Goal: Task Accomplishment & Management: Manage account settings

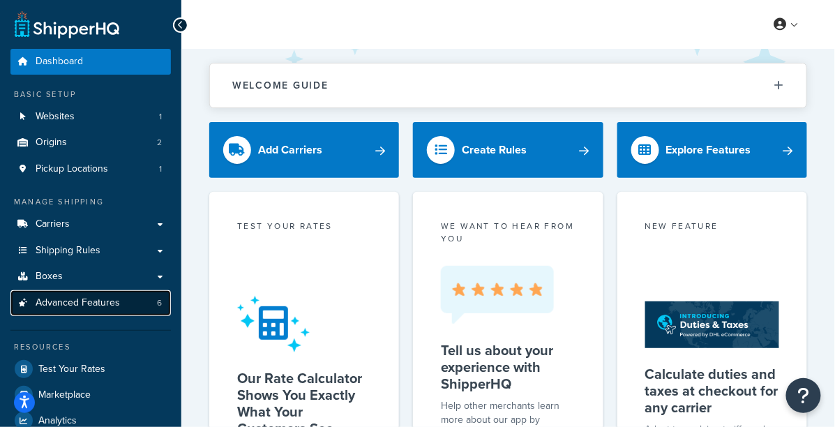
click at [114, 309] on span "Advanced Features" at bounding box center [78, 303] width 84 height 12
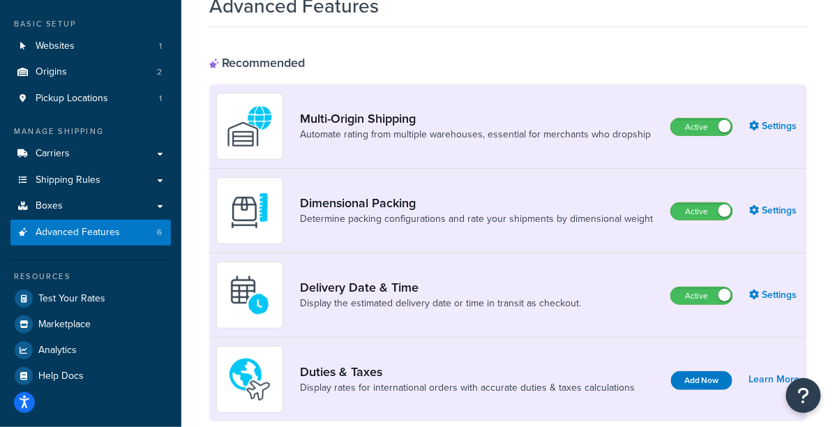
scroll to position [78, 0]
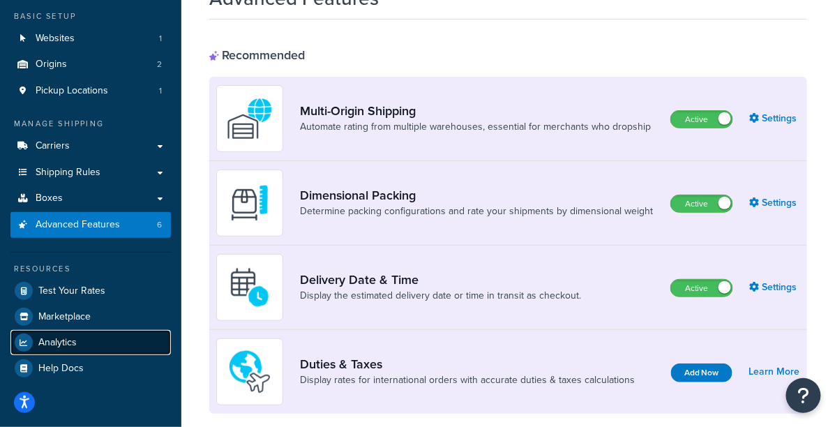
click at [82, 341] on link "Analytics" at bounding box center [90, 342] width 161 height 25
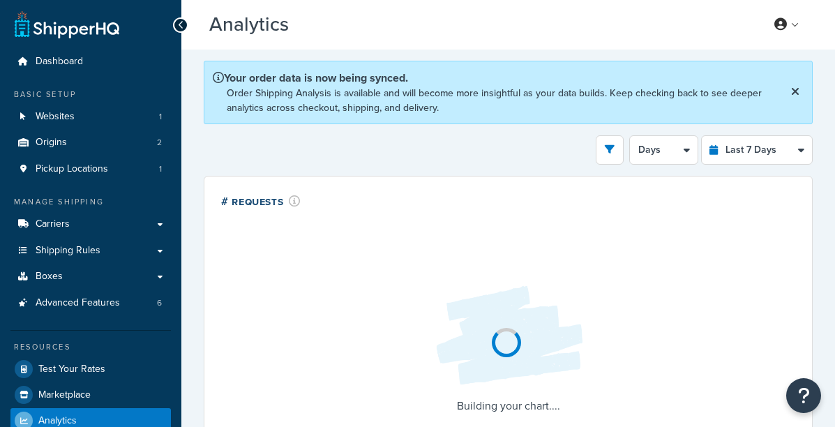
select select "last_7_days"
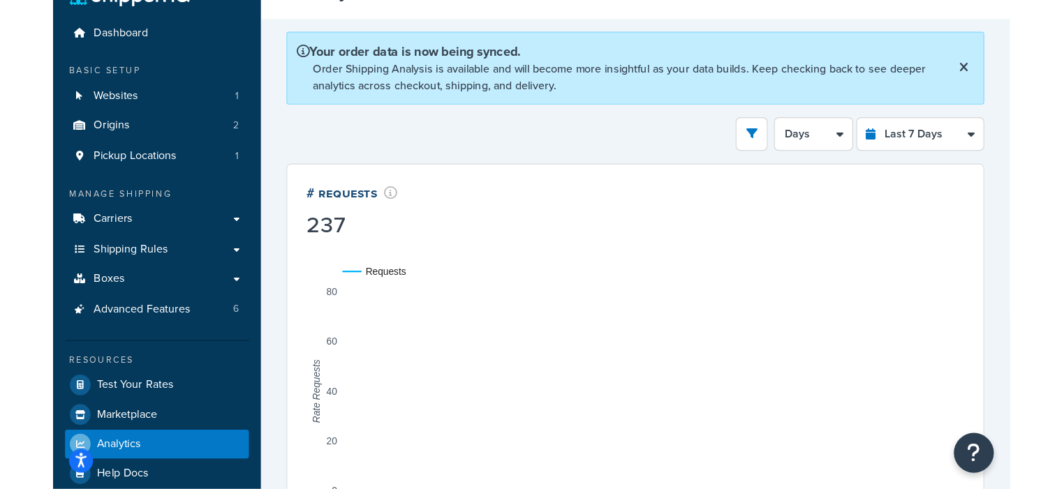
scroll to position [10, 0]
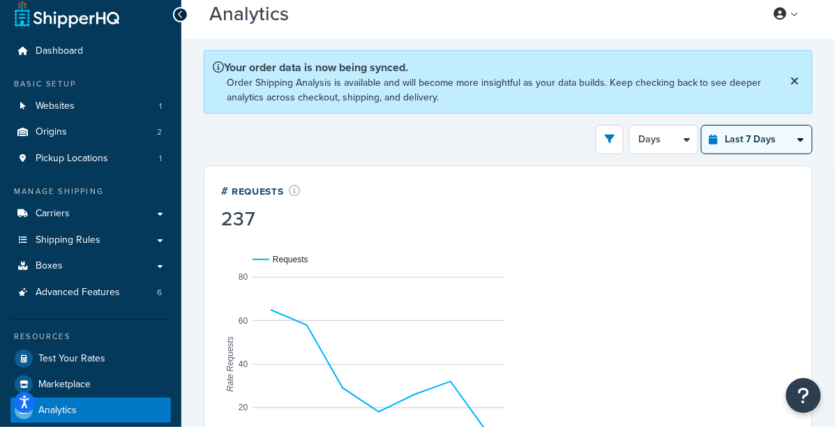
click at [708, 136] on select "Last 24 Hours Last 7 Days Last 30 Days Last 3 Months Last 6 Months Last 12 Mont…" at bounding box center [757, 140] width 110 height 28
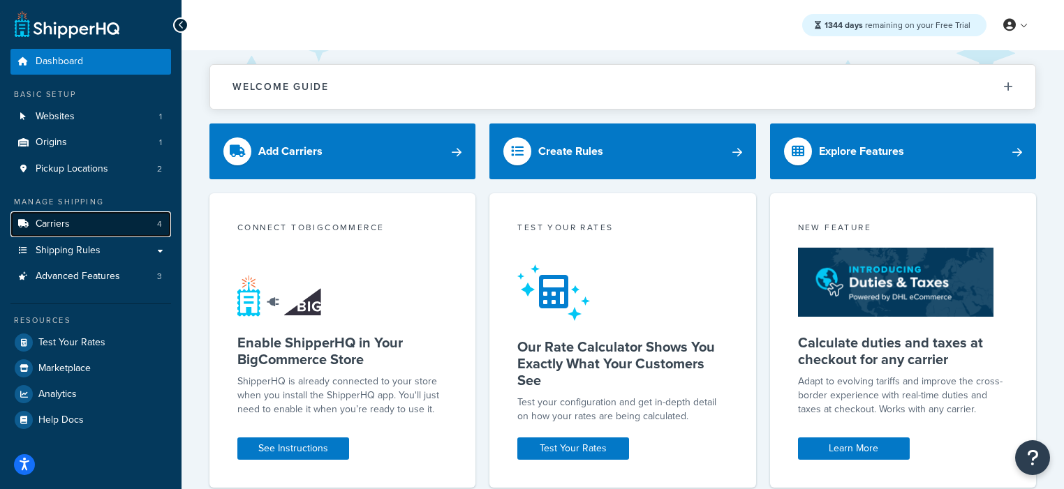
click at [73, 230] on link "Carriers 4" at bounding box center [90, 224] width 161 height 26
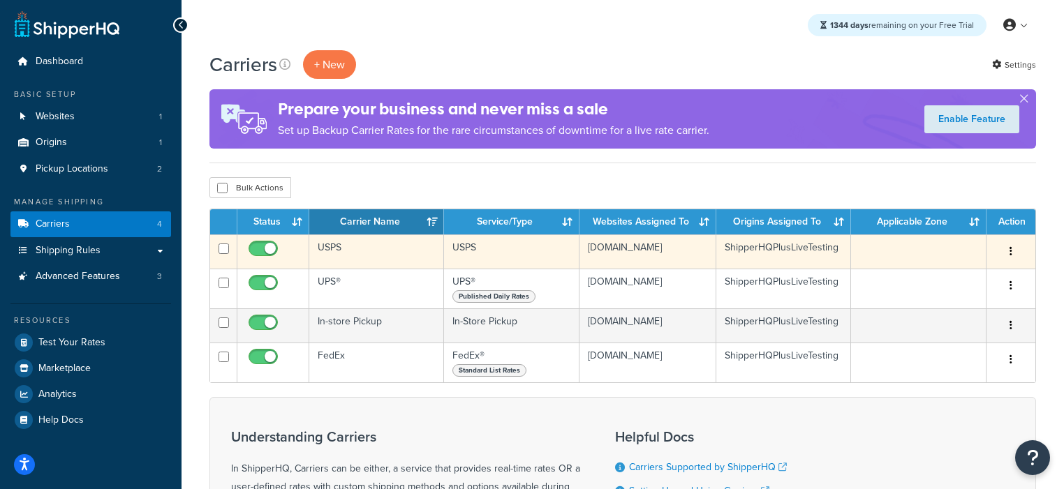
click at [405, 252] on td "USPS" at bounding box center [376, 251] width 135 height 34
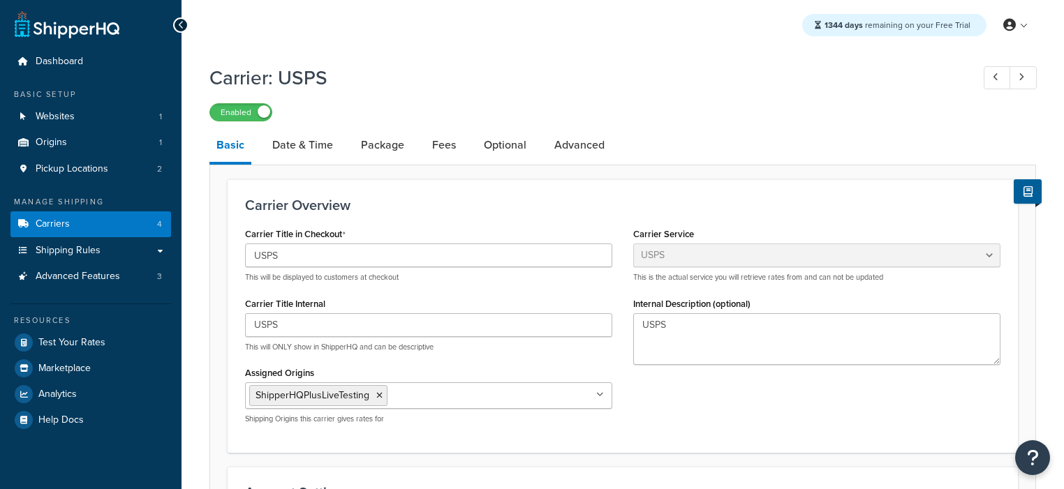
select select "usps"
click at [405, 252] on input "USPS" at bounding box center [428, 256] width 367 height 24
click at [318, 154] on link "Date & Time" at bounding box center [302, 144] width 75 height 33
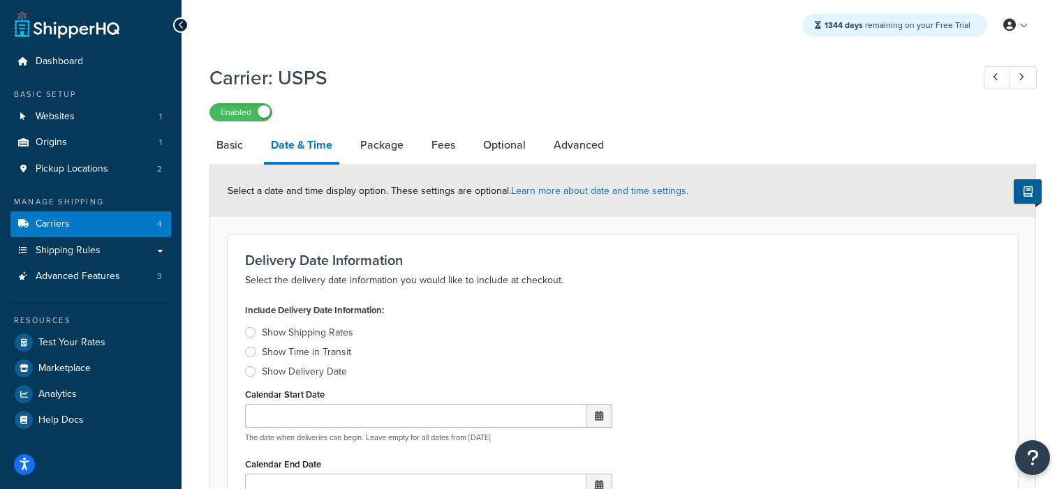
click at [249, 370] on div at bounding box center [250, 371] width 11 height 10
click at [0, 0] on input "Show Delivery Date" at bounding box center [0, 0] width 0 height 0
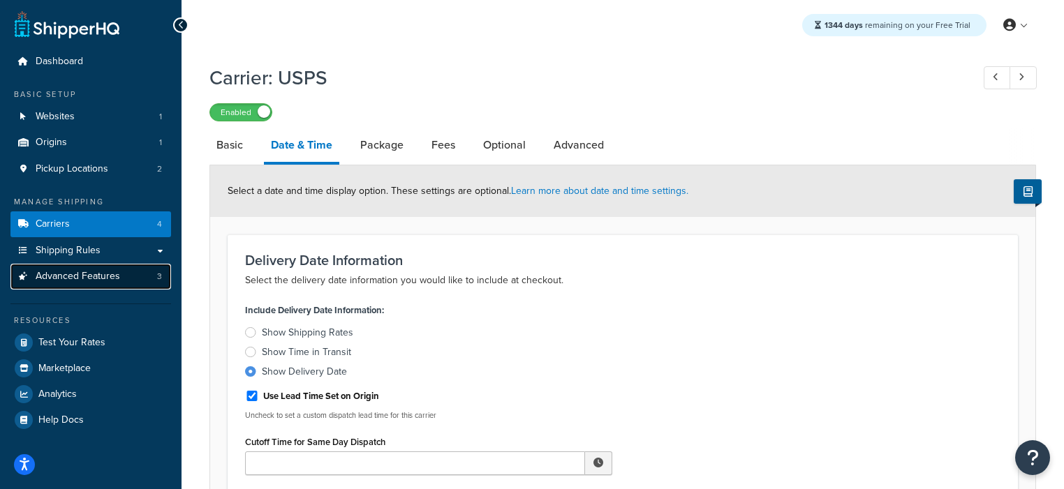
click at [143, 276] on link "Advanced Features 3" at bounding box center [90, 277] width 161 height 26
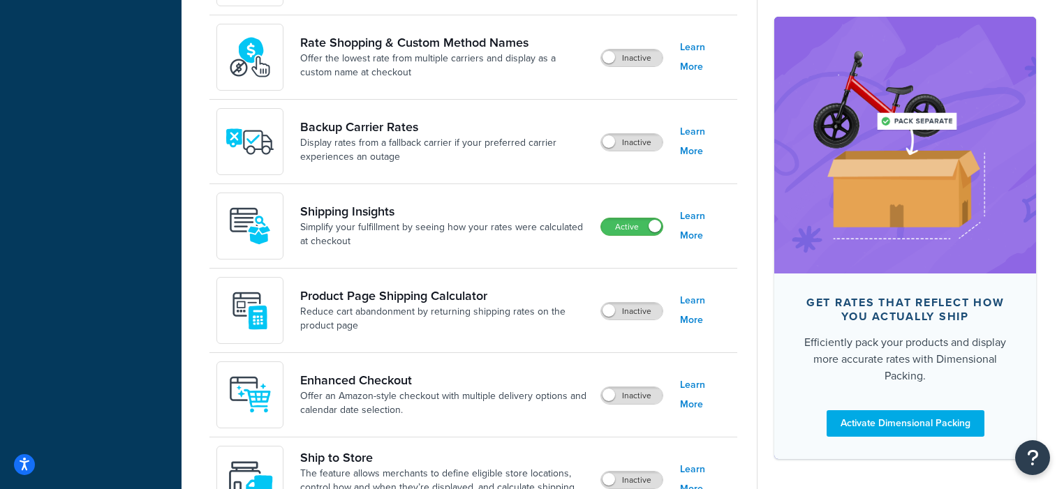
scroll to position [830, 0]
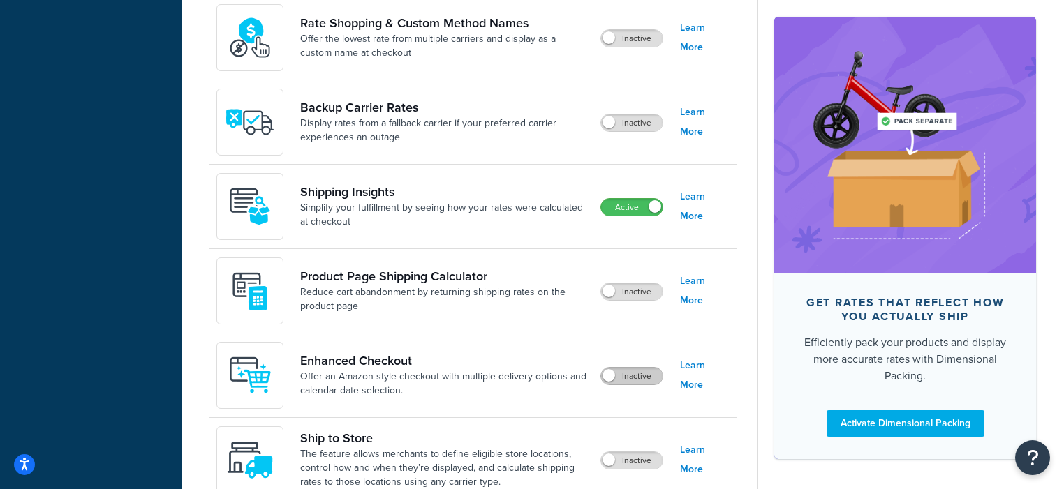
click at [629, 376] on label "Inactive" at bounding box center [631, 376] width 61 height 17
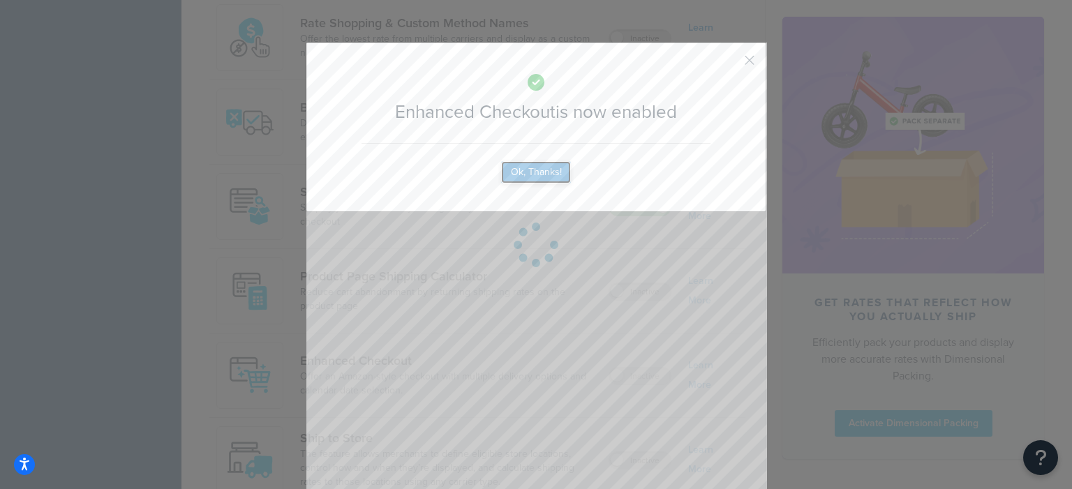
click at [550, 174] on button "Ok, Thanks!" at bounding box center [536, 172] width 70 height 22
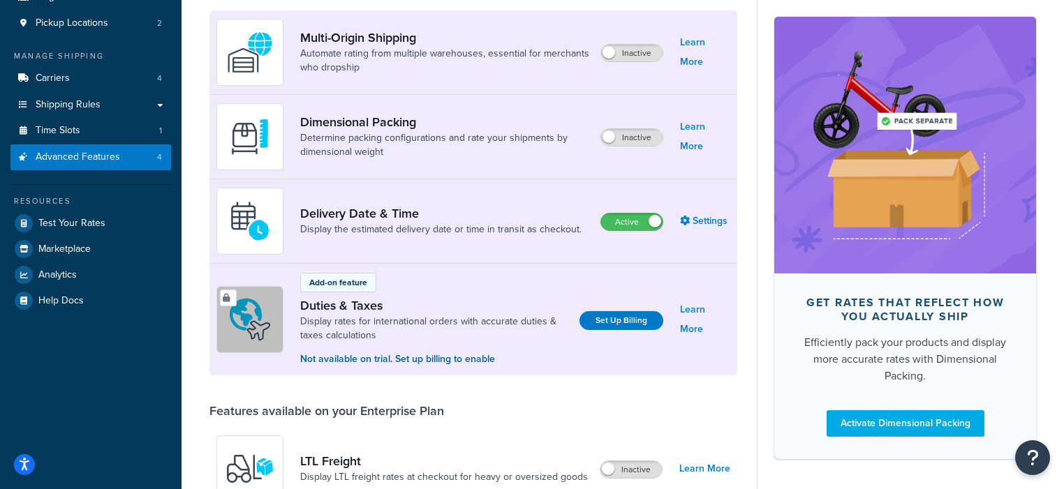
scroll to position [0, 0]
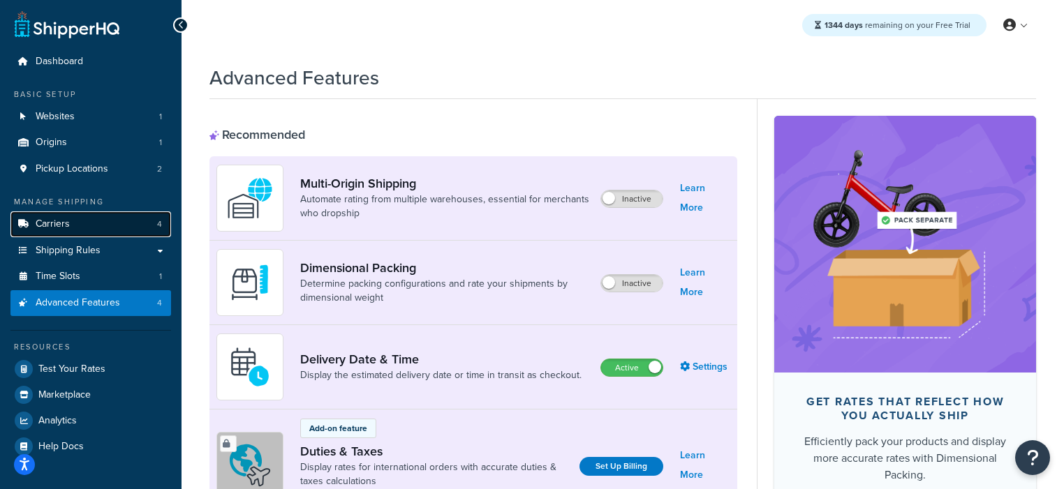
click at [104, 225] on link "Carriers 4" at bounding box center [90, 224] width 161 height 26
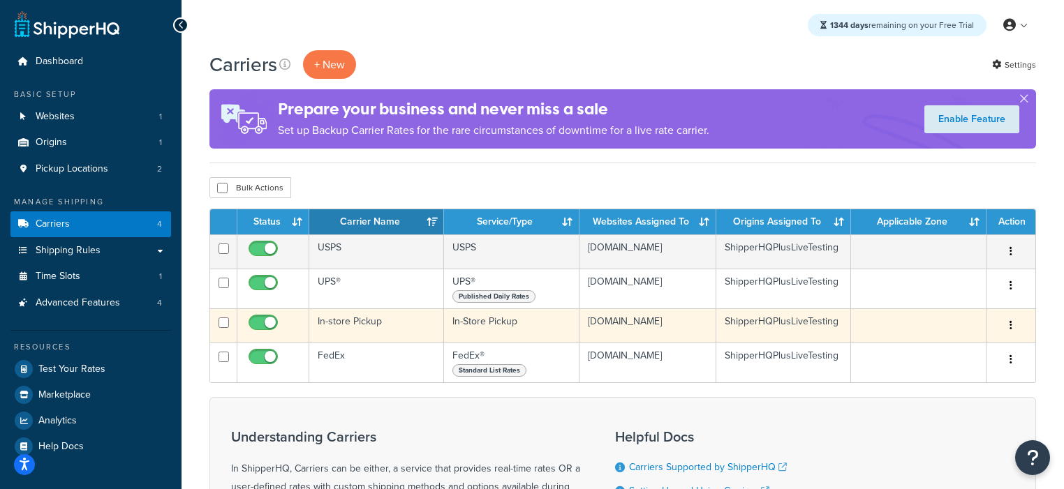
click at [368, 335] on td "In-store Pickup" at bounding box center [376, 325] width 135 height 34
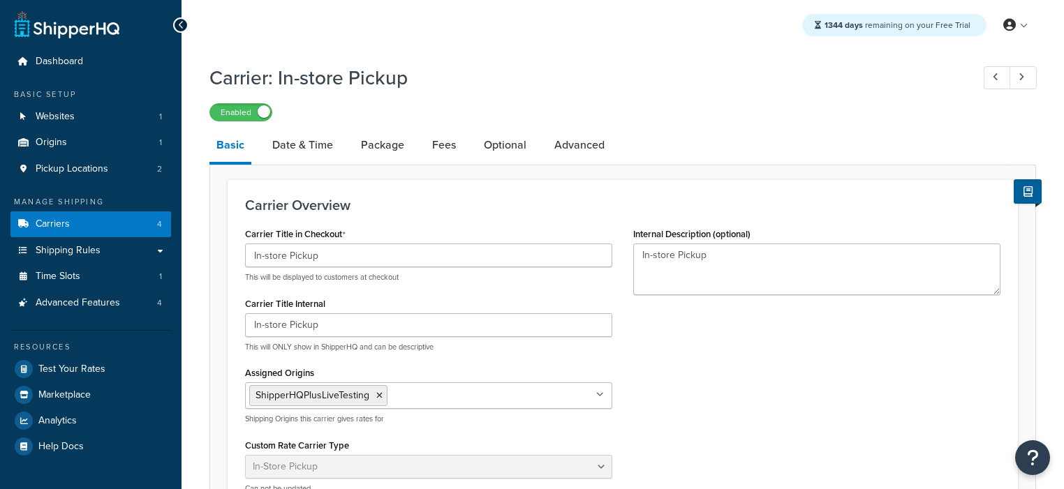
select select "pickup"
click at [308, 153] on link "Date & Time" at bounding box center [302, 144] width 75 height 33
select select "calendar"
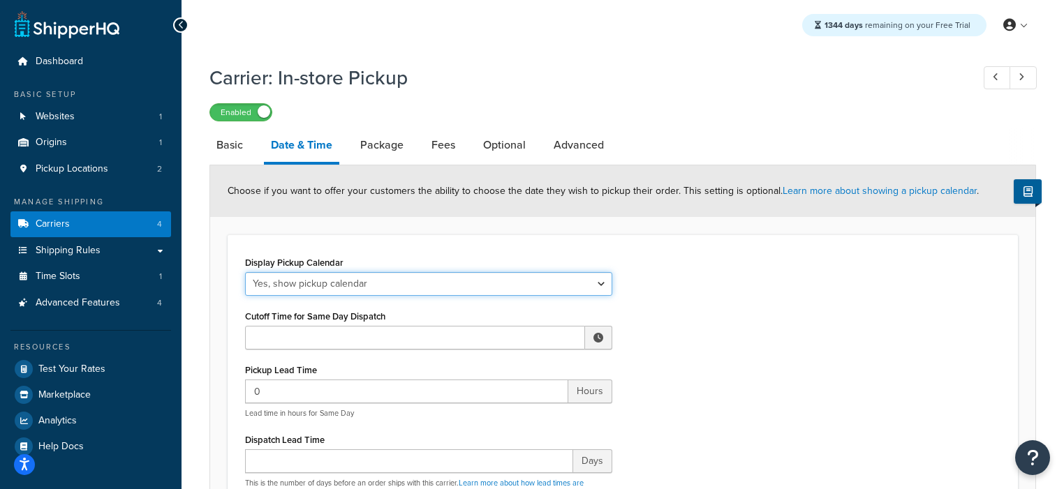
click at [315, 280] on select "No, just show shipping rates Yes, show pickup calendar" at bounding box center [428, 284] width 367 height 24
click at [245, 273] on select "No, just show shipping rates Yes, show pickup calendar" at bounding box center [428, 284] width 367 height 24
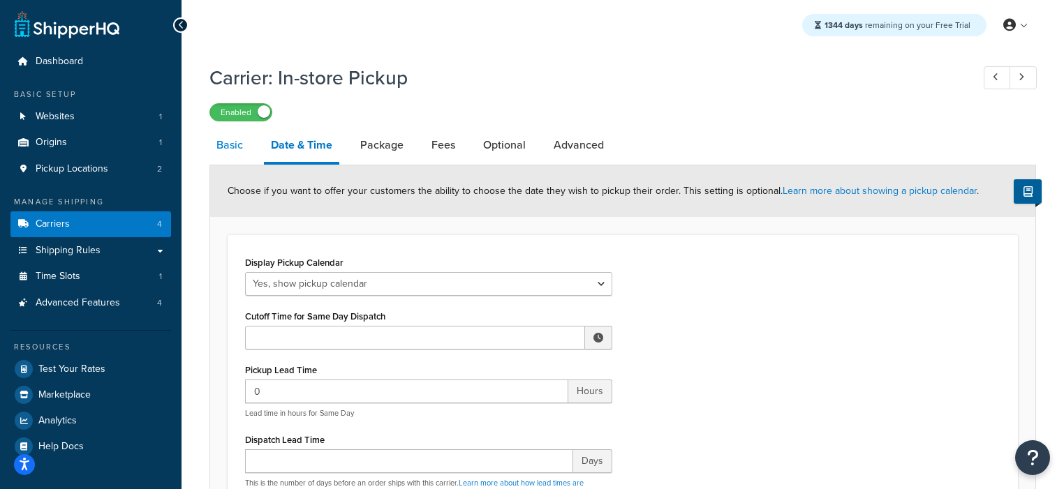
click at [230, 143] on link "Basic" at bounding box center [229, 144] width 40 height 33
select select "pickup"
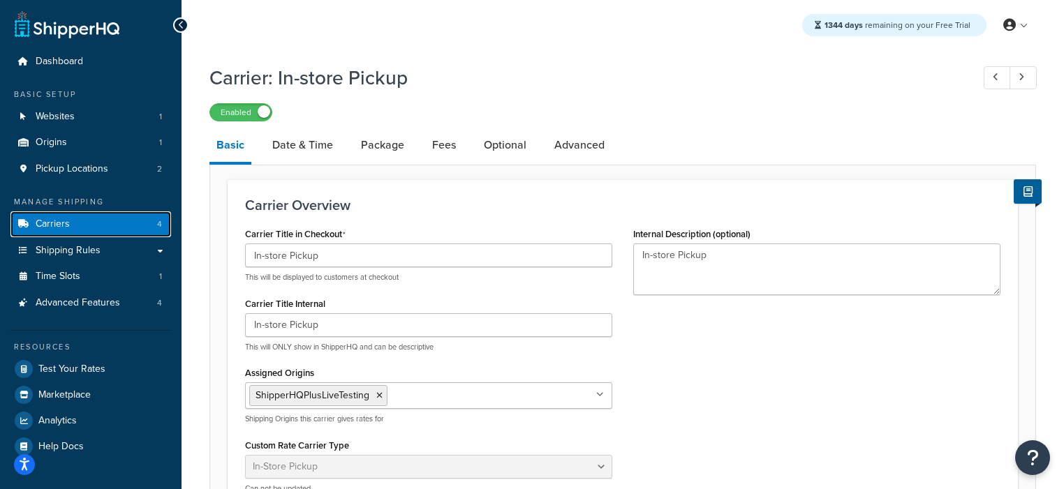
click at [93, 223] on link "Carriers 4" at bounding box center [90, 224] width 161 height 26
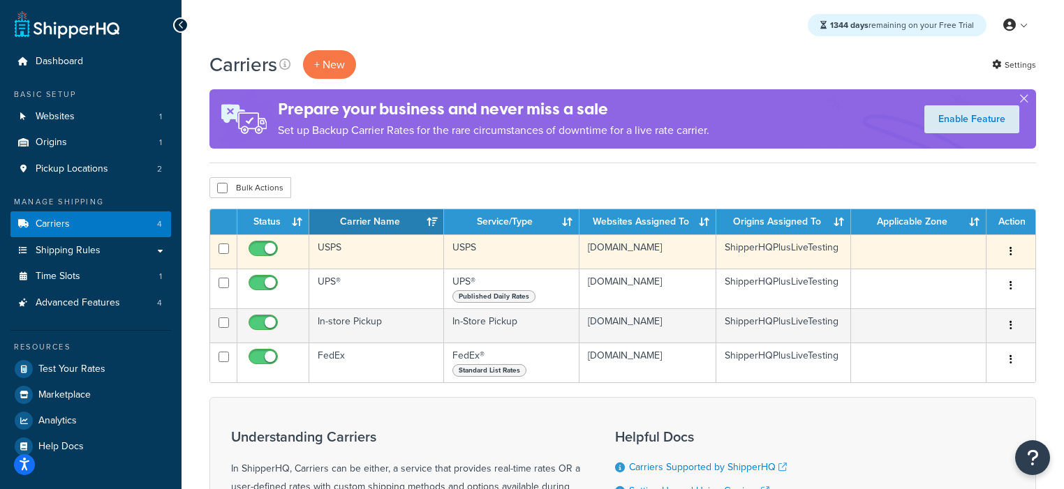
click at [326, 254] on td "USPS" at bounding box center [376, 251] width 135 height 34
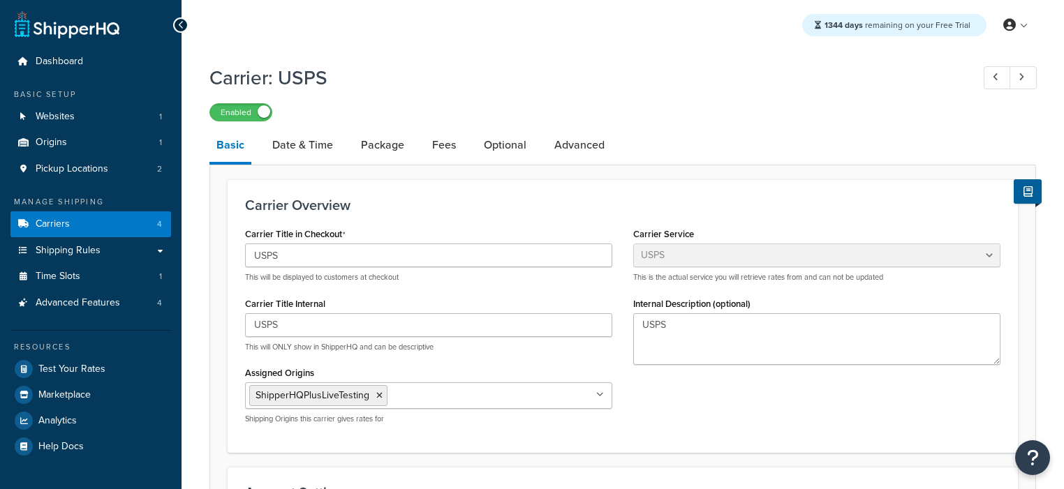
select select "usps"
click at [311, 149] on link "Date & Time" at bounding box center [302, 144] width 75 height 33
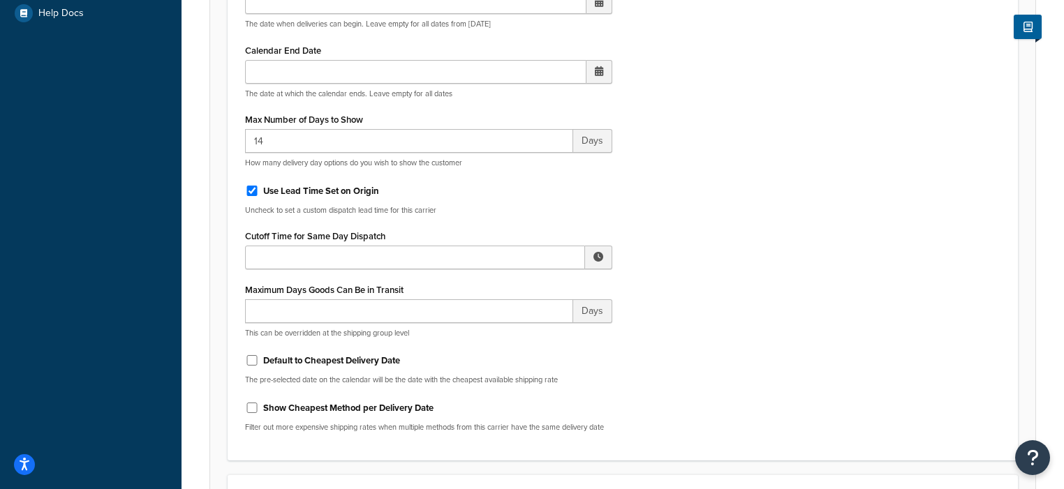
scroll to position [477, 0]
